Goal: Task Accomplishment & Management: Use online tool/utility

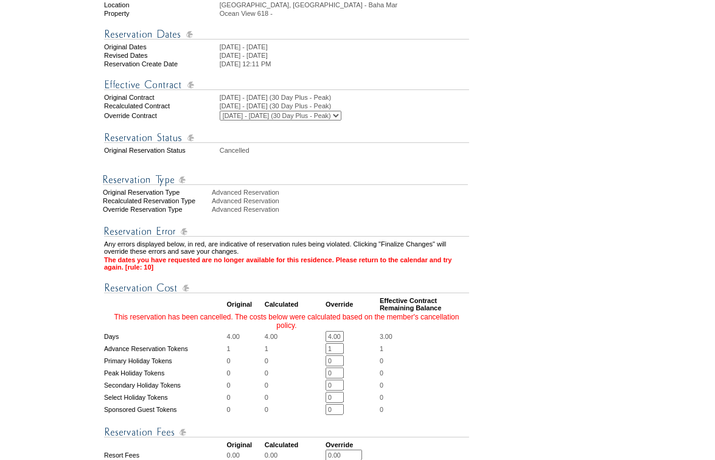
scroll to position [276, 0]
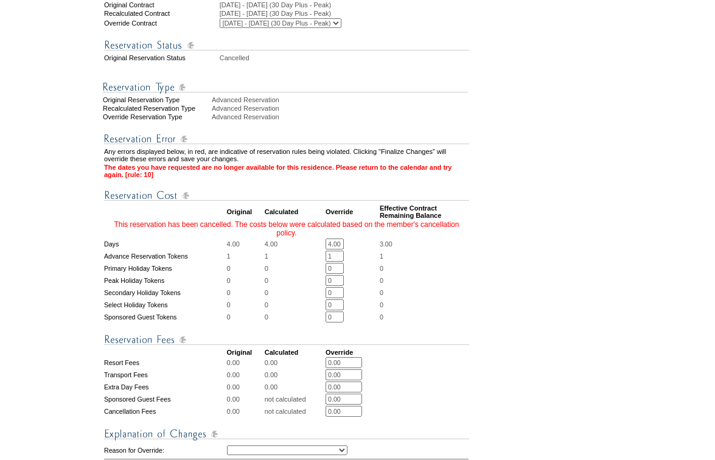
click at [338, 249] on input "4.00" at bounding box center [335, 244] width 18 height 11
type input "0"
click at [540, 228] on form "Follow Us ::" at bounding box center [355, 204] width 711 height 955
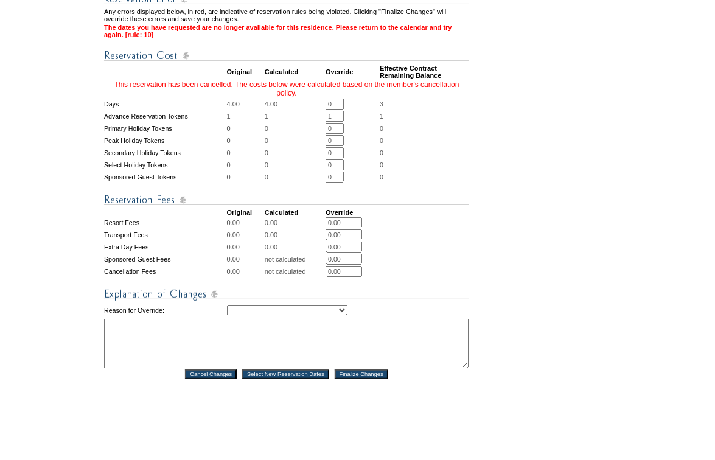
scroll to position [442, 0]
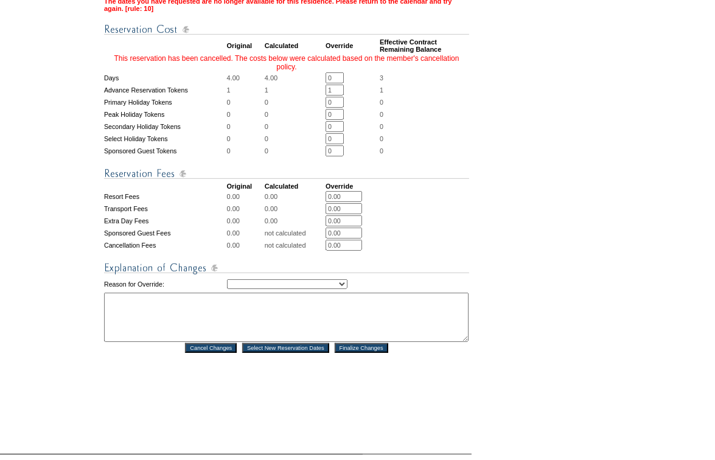
click at [288, 289] on select "Creating Continuous Stay Days Rebooked After Cancellation Editing Occupant Expe…" at bounding box center [287, 284] width 120 height 10
select select "1032"
click at [227, 289] on select "Creating Continuous Stay Days Rebooked After Cancellation Editing Occupant Expe…" at bounding box center [287, 284] width 120 height 10
click at [240, 335] on textarea at bounding box center [286, 317] width 364 height 49
click at [168, 315] on textarea "days rebooked after cancelled" at bounding box center [286, 317] width 364 height 49
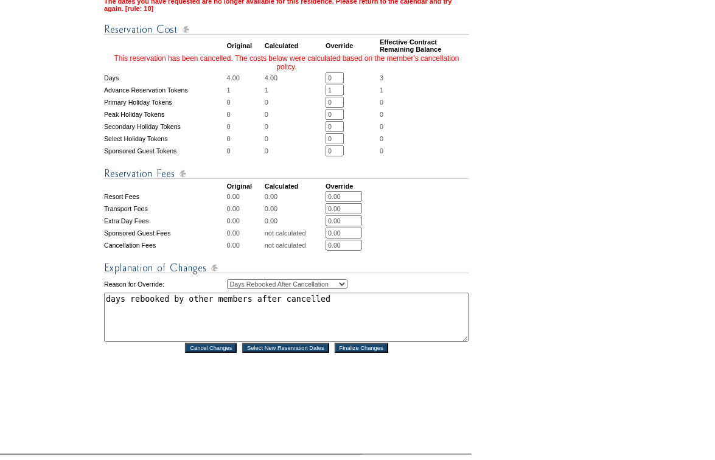
click at [344, 316] on textarea "days rebooked by other members after cancelled" at bounding box center [286, 317] width 364 height 49
type textarea "days rebooked by other members after cancellation"
drag, startPoint x: 427, startPoint y: 138, endPoint x: 424, endPoint y: 131, distance: 6.8
